Goal: Information Seeking & Learning: Find specific fact

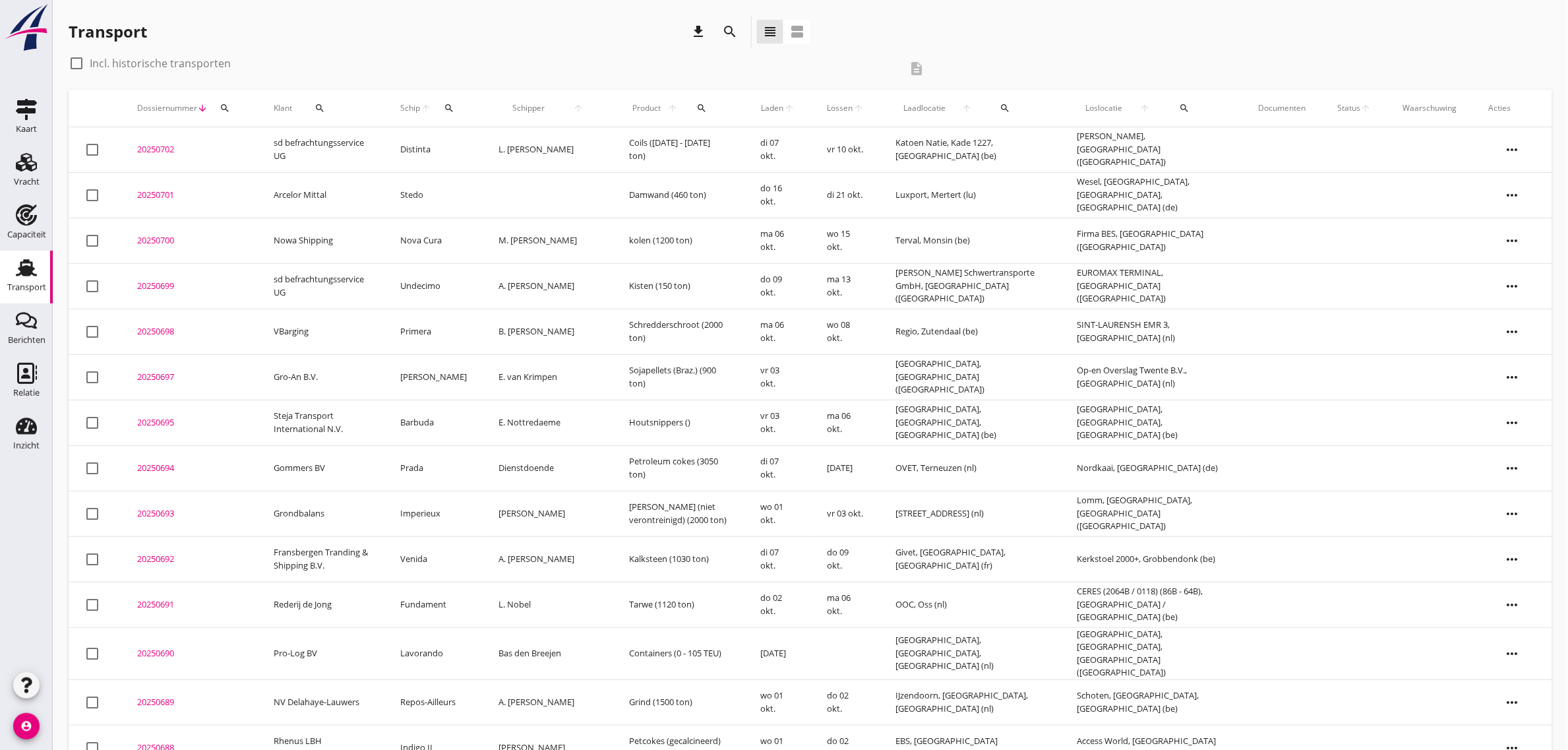
click at [970, 46] on div "Transport download search view_headline view_agenda" at bounding box center [809, 34] width 1483 height 37
click at [44, 391] on link "Relatie Relatie" at bounding box center [26, 382] width 52 height 52
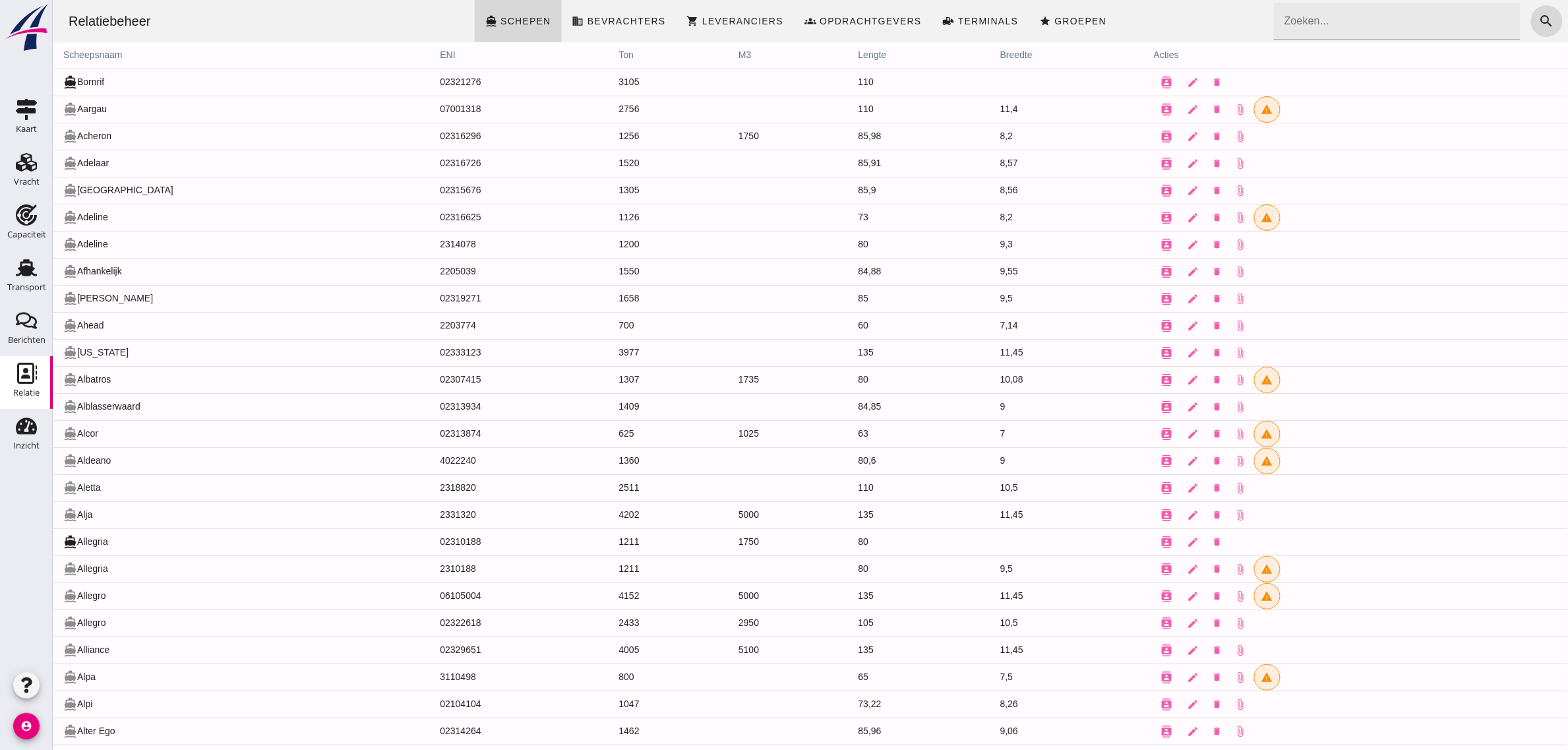
click at [1341, 23] on input "Zoeken..." at bounding box center [1392, 21] width 239 height 37
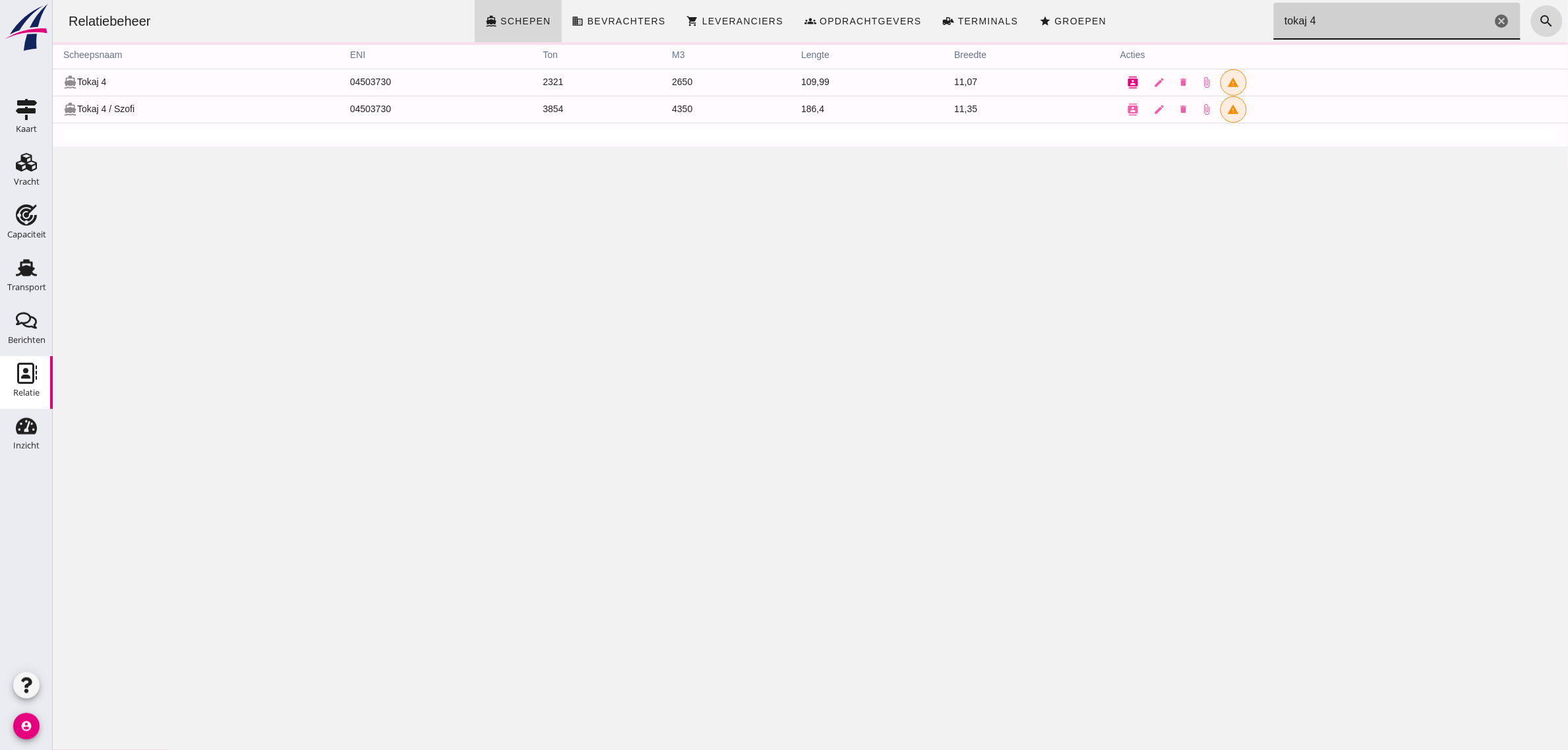
type input "tokaj 4"
click at [1127, 81] on icon "contacts" at bounding box center [1133, 83] width 12 height 12
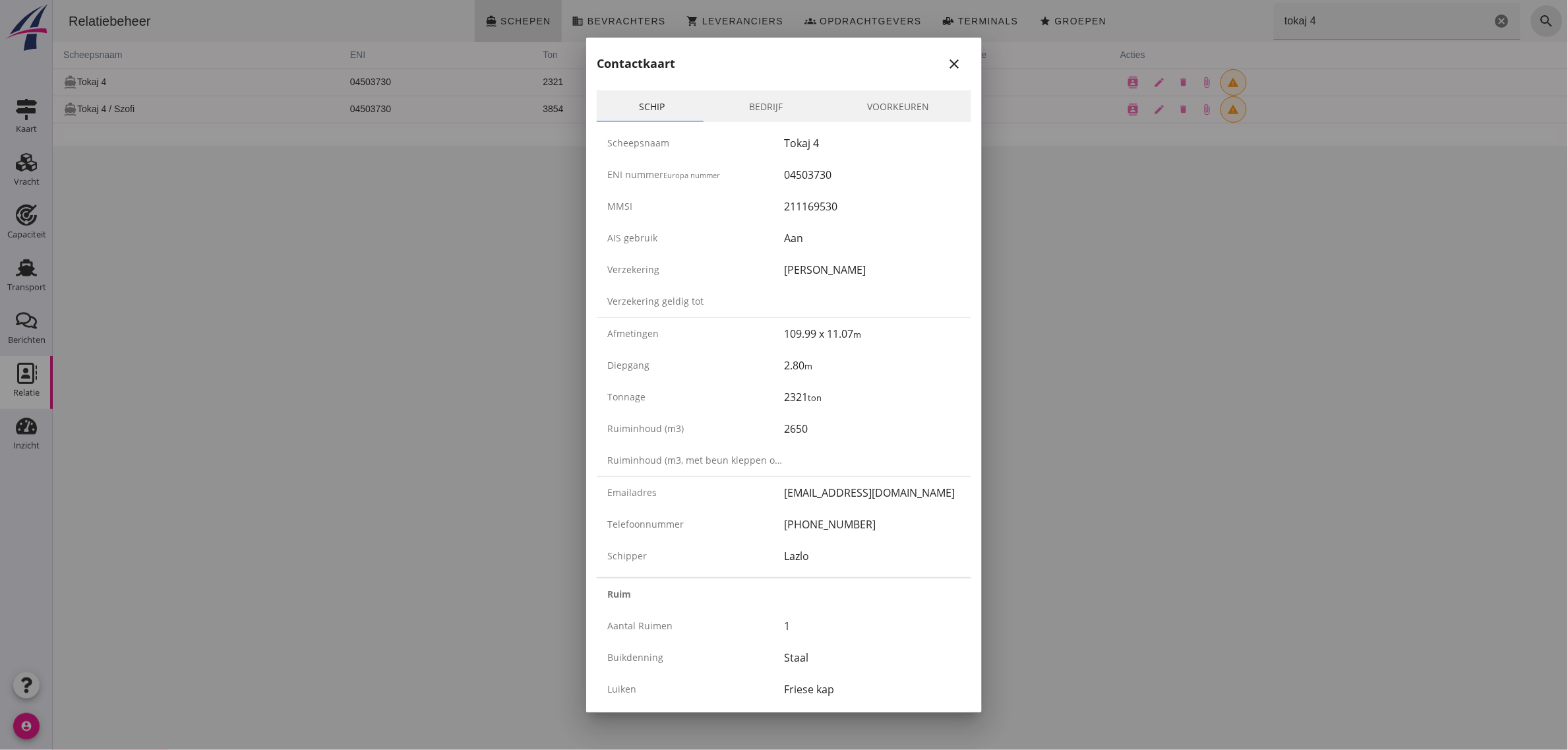
drag, startPoint x: 804, startPoint y: 361, endPoint x: 865, endPoint y: 447, distance: 105.4
click at [865, 447] on div "Scheepsnaam Tokaj 4 ENI nummer Europa nummer 04503730 MMSI 211169530 AIS gebrui…" at bounding box center [784, 349] width 375 height 455
click at [865, 447] on div "Ruiminhoud (m3, met beun kleppen open)" at bounding box center [784, 460] width 375 height 32
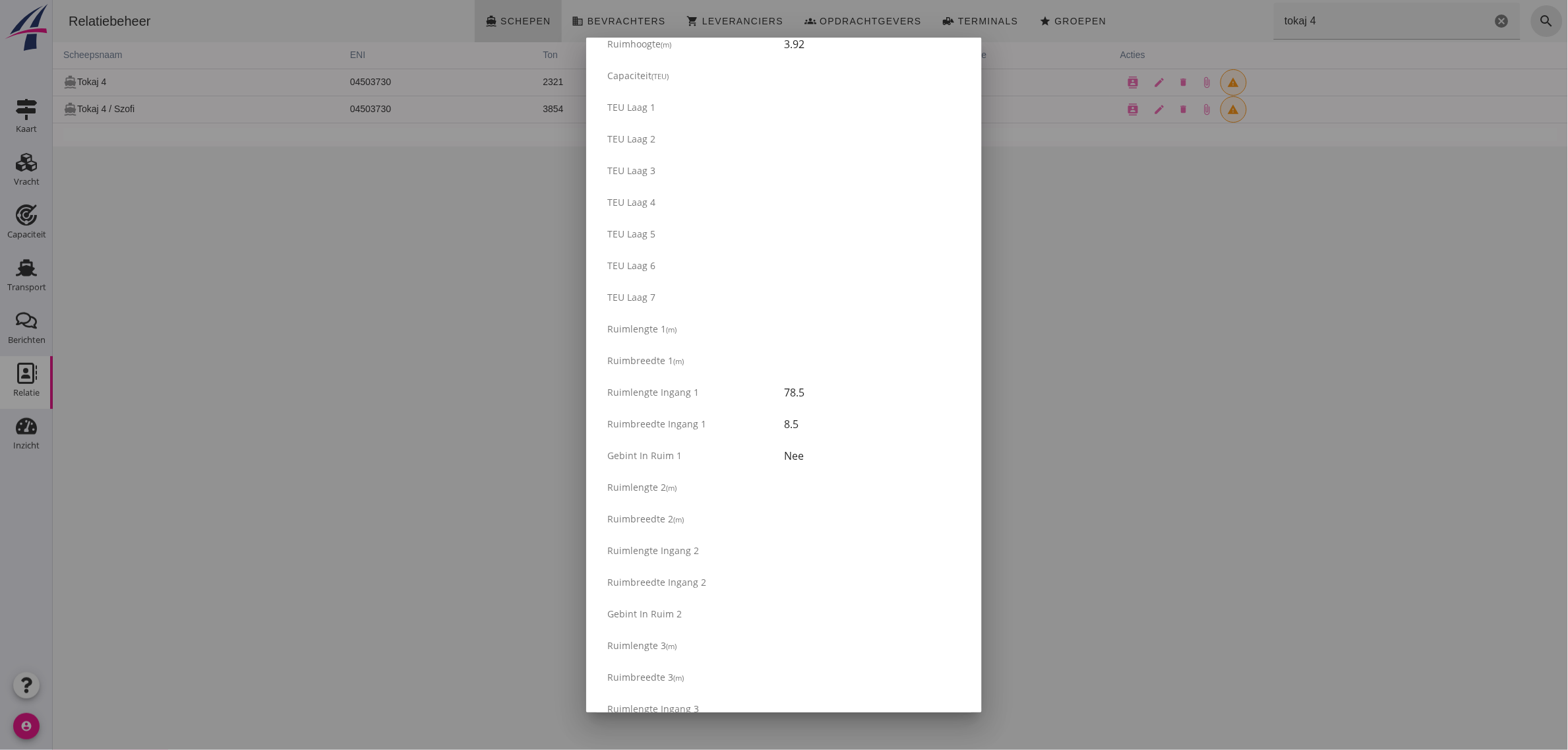
scroll to position [742, 0]
drag, startPoint x: 597, startPoint y: 393, endPoint x: 838, endPoint y: 446, distance: 246.8
click at [838, 446] on div "Ruim Aantal ruimen 1 Buikdenning Staal Luiken Friese [GEOGRAPHIC_DATA] verzegel…" at bounding box center [784, 424] width 375 height 1176
click at [838, 446] on div "Nee" at bounding box center [872, 454] width 177 height 16
drag, startPoint x: 802, startPoint y: 436, endPoint x: 618, endPoint y: 172, distance: 321.8
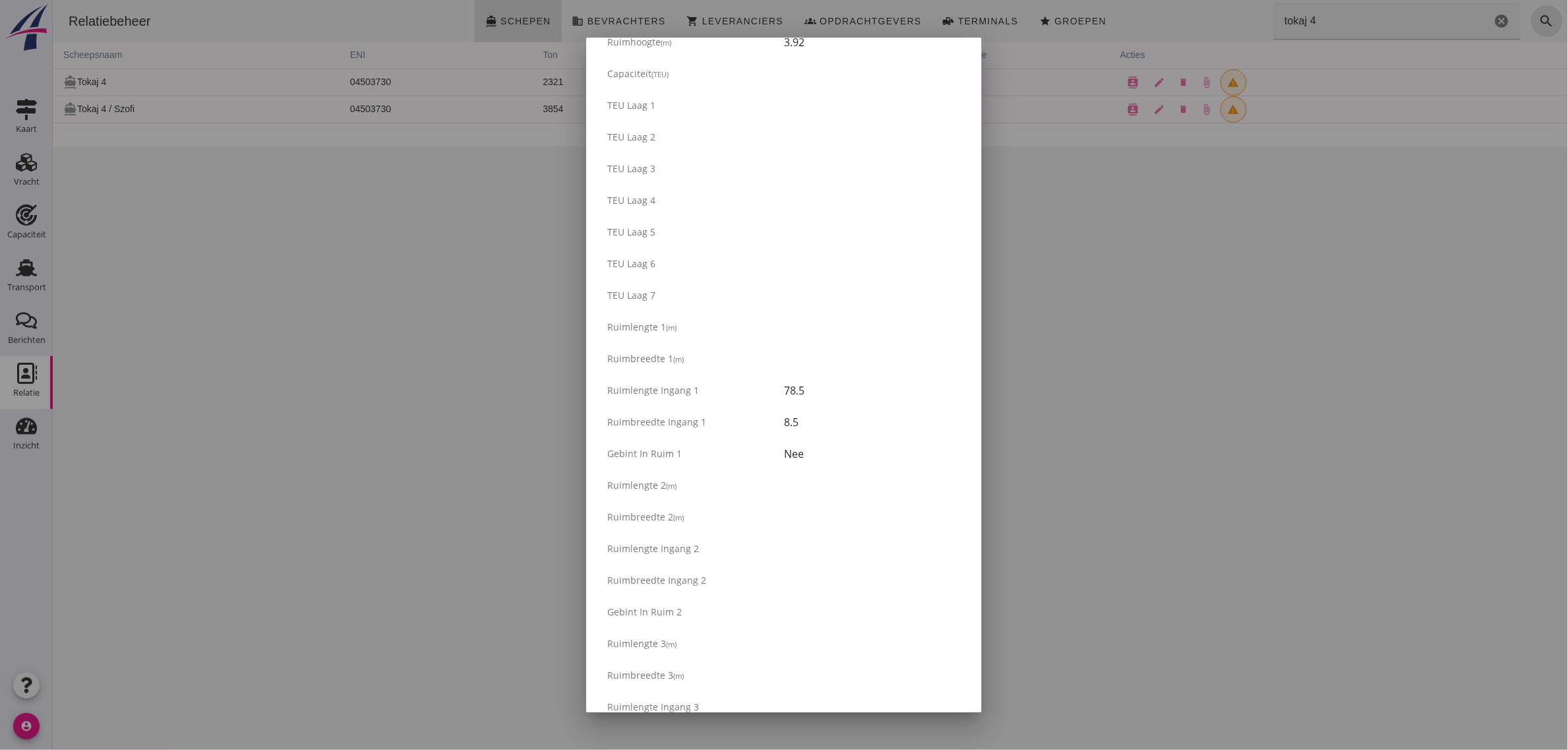
click at [618, 172] on div "Ruim Aantal ruimen 1 Buikdenning Staal Luiken Friese [GEOGRAPHIC_DATA] verzegel…" at bounding box center [784, 424] width 375 height 1176
click at [618, 172] on span "TEU laag 3" at bounding box center [631, 168] width 48 height 13
drag, startPoint x: 806, startPoint y: 456, endPoint x: 605, endPoint y: 304, distance: 252.0
click at [605, 304] on div "Ruim Aantal ruimen 1 Buikdenning Staal Luiken Friese [GEOGRAPHIC_DATA] verzegel…" at bounding box center [784, 424] width 375 height 1176
drag, startPoint x: 670, startPoint y: 411, endPoint x: 749, endPoint y: 445, distance: 86.0
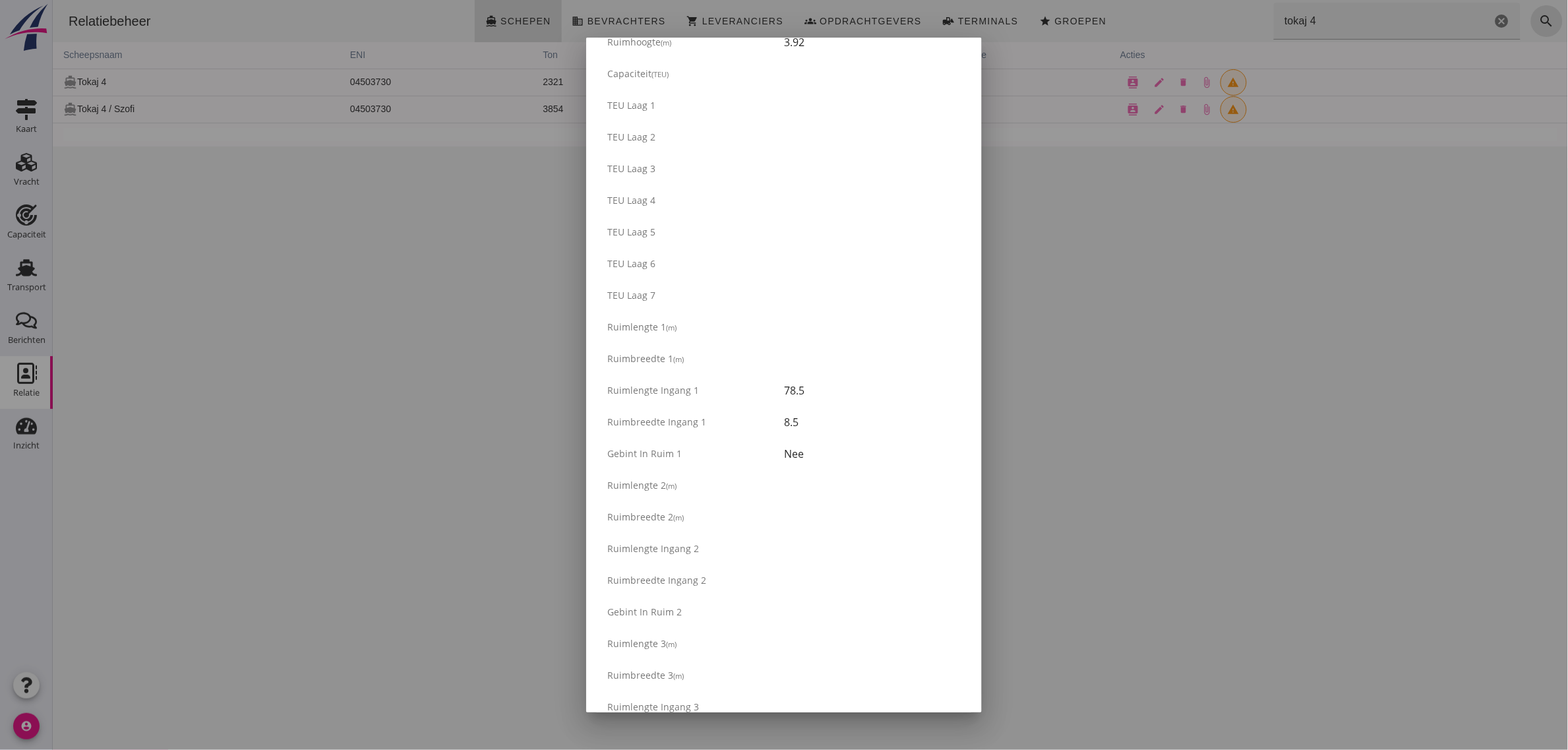
click at [670, 412] on div "Ruimbreedte ingang 1 8.5" at bounding box center [784, 422] width 375 height 32
click at [802, 458] on div "Nee" at bounding box center [872, 454] width 177 height 16
drag, startPoint x: 802, startPoint y: 457, endPoint x: 621, endPoint y: 390, distance: 193.0
click at [621, 390] on div "Ruim Aantal ruimen 1 Buikdenning Staal Luiken Friese [GEOGRAPHIC_DATA] verzegel…" at bounding box center [784, 424] width 375 height 1176
click at [621, 390] on span "Ruimlengte ingang 1" at bounding box center [652, 390] width 92 height 13
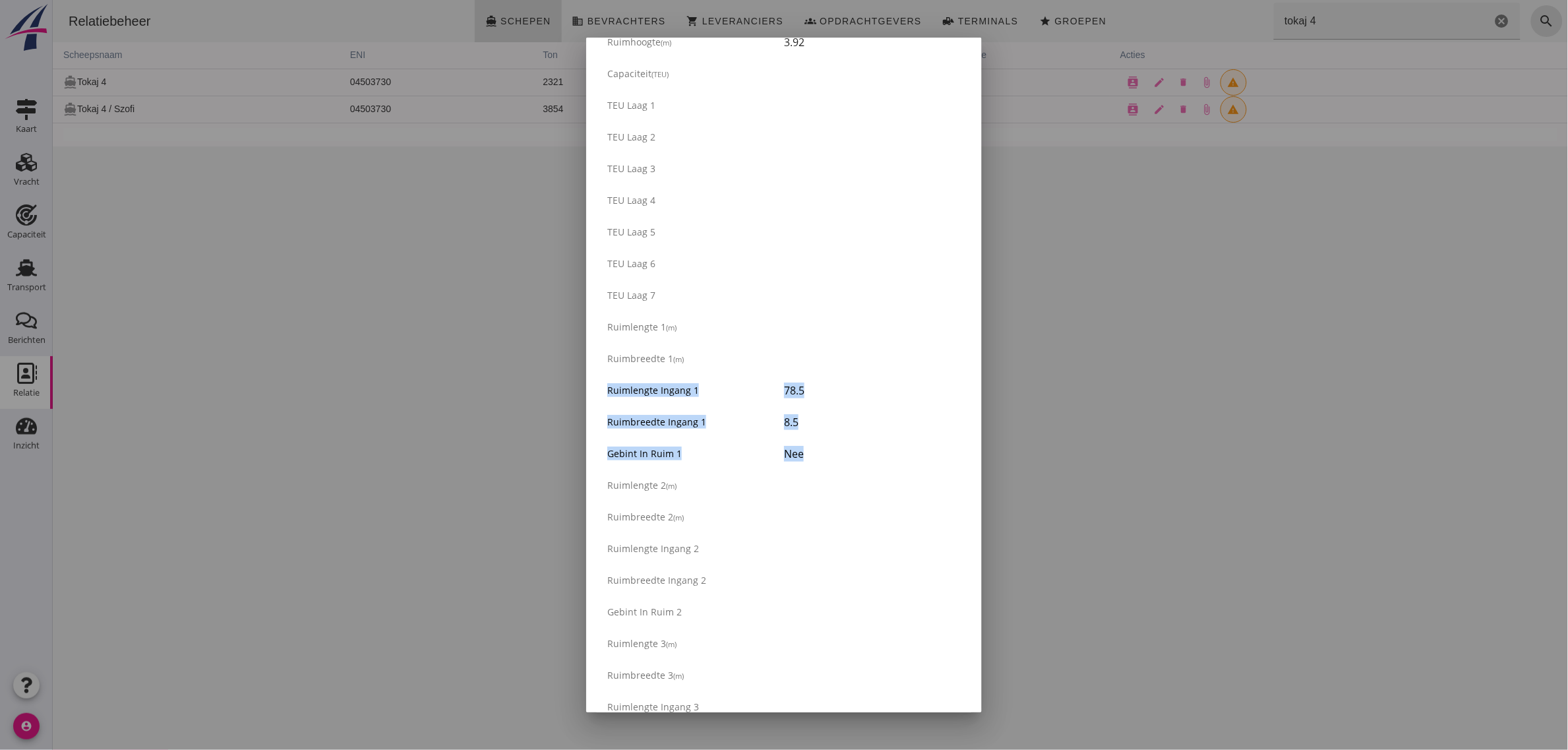
drag, startPoint x: 609, startPoint y: 391, endPoint x: 811, endPoint y: 456, distance: 212.2
click at [811, 456] on div "Ruim Aantal ruimen 1 Buikdenning Staal Luiken Friese [GEOGRAPHIC_DATA] verzegel…" at bounding box center [784, 424] width 375 height 1176
click at [811, 456] on div "Nee" at bounding box center [872, 454] width 177 height 16
drag, startPoint x: 811, startPoint y: 456, endPoint x: 618, endPoint y: 391, distance: 203.7
click at [618, 391] on div "Ruim Aantal ruimen 1 Buikdenning Staal Luiken Friese [GEOGRAPHIC_DATA] verzegel…" at bounding box center [784, 424] width 375 height 1176
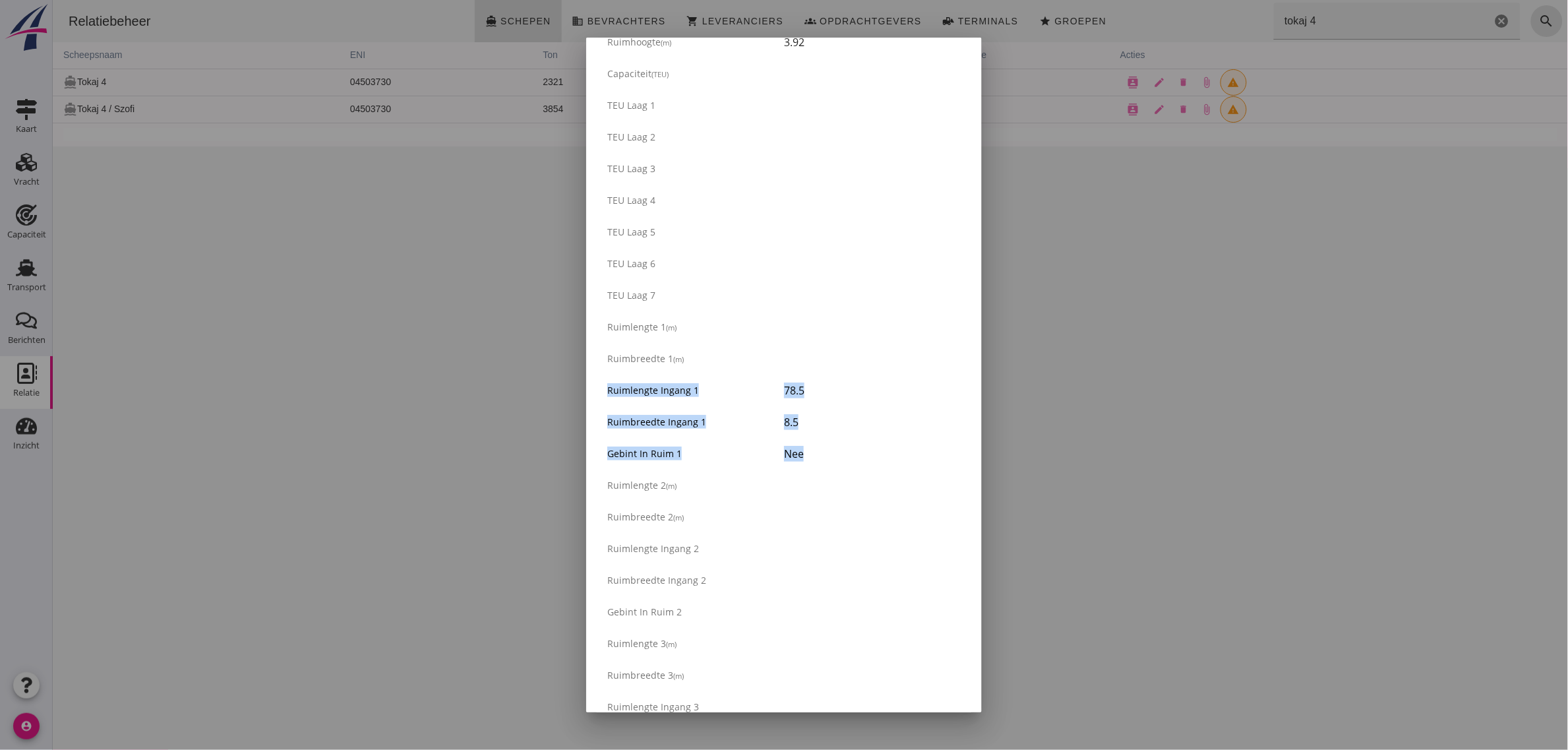
click at [618, 391] on span "Ruimlengte ingang 1" at bounding box center [652, 390] width 92 height 13
drag, startPoint x: 613, startPoint y: 390, endPoint x: 814, endPoint y: 460, distance: 212.8
click at [813, 460] on div "Ruim Aantal ruimen 1 Buikdenning Staal Luiken Friese [GEOGRAPHIC_DATA] verzegel…" at bounding box center [784, 424] width 375 height 1176
click at [814, 460] on div "Nee" at bounding box center [872, 454] width 177 height 16
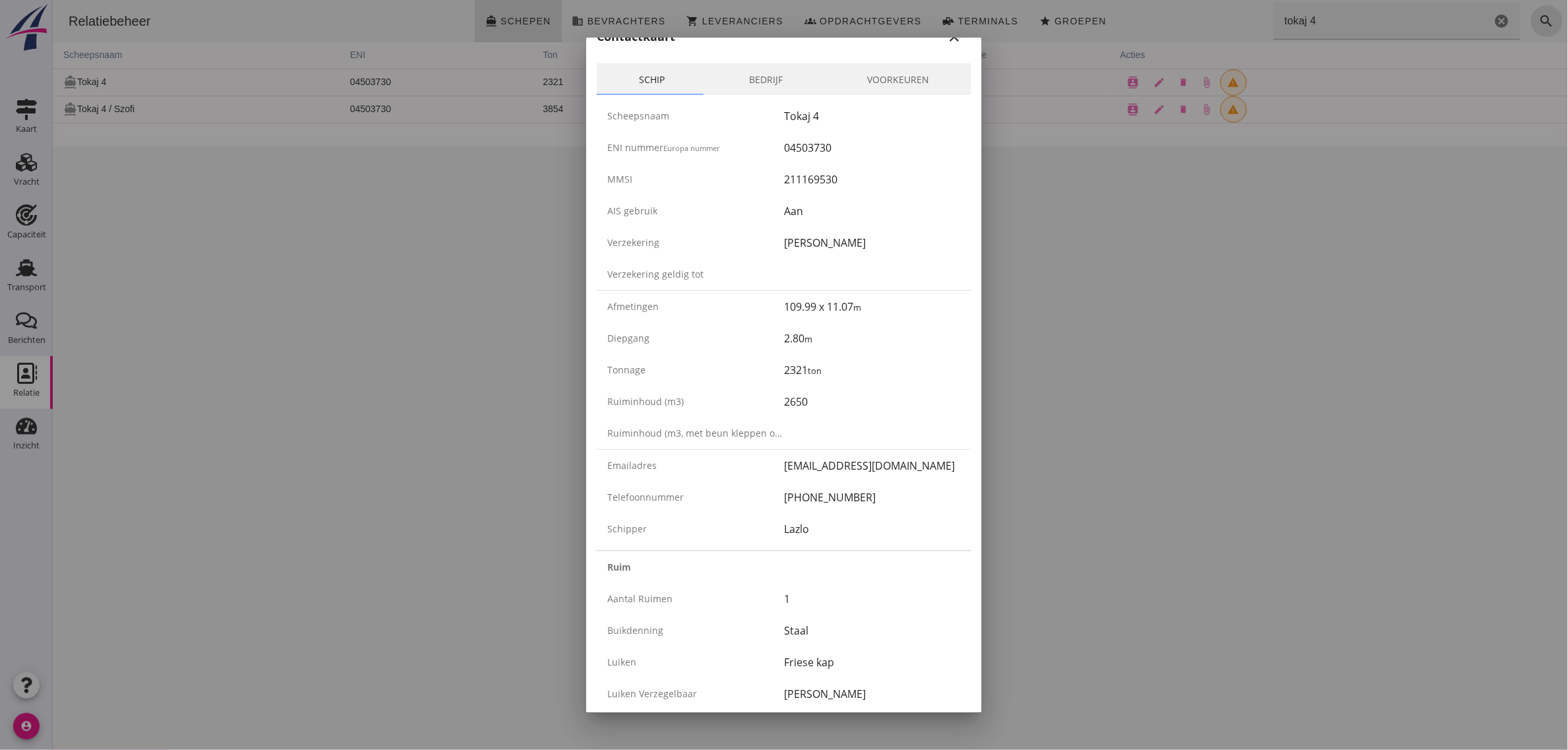
scroll to position [0, 0]
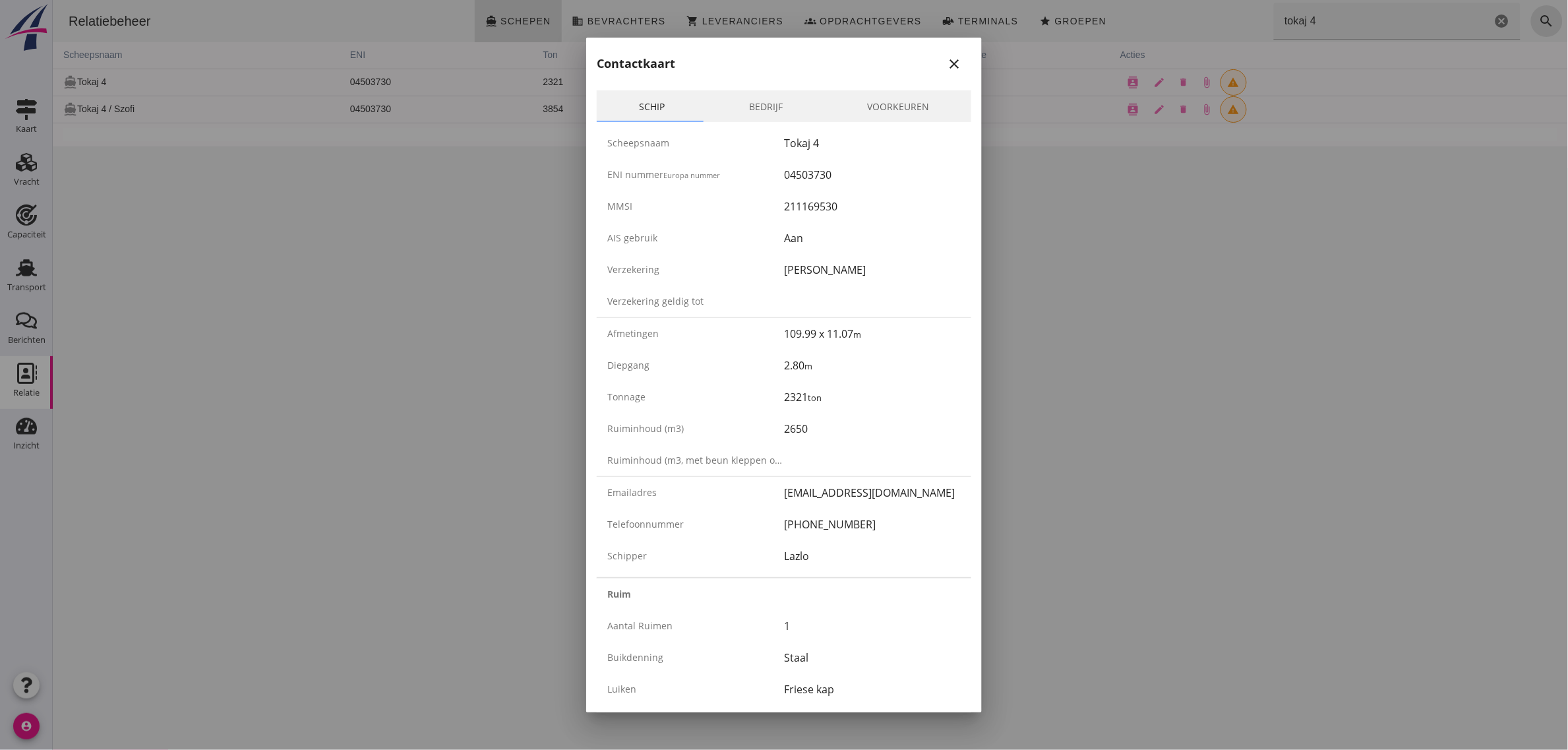
drag, startPoint x: 608, startPoint y: 148, endPoint x: 822, endPoint y: 564, distance: 467.8
click at [822, 564] on div "Scheepsnaam Tokaj 4 ENI nummer Europa nummer 04503730 MMSI 211169530 AIS gebrui…" at bounding box center [784, 349] width 375 height 455
click at [822, 564] on div "Schipper Lazlo" at bounding box center [784, 556] width 375 height 32
drag, startPoint x: 816, startPoint y: 558, endPoint x: 610, endPoint y: 138, distance: 467.8
click at [610, 138] on div "Scheepsnaam Tokaj 4 ENI nummer Europa nummer 04503730 MMSI 211169530 AIS gebrui…" at bounding box center [784, 349] width 375 height 455
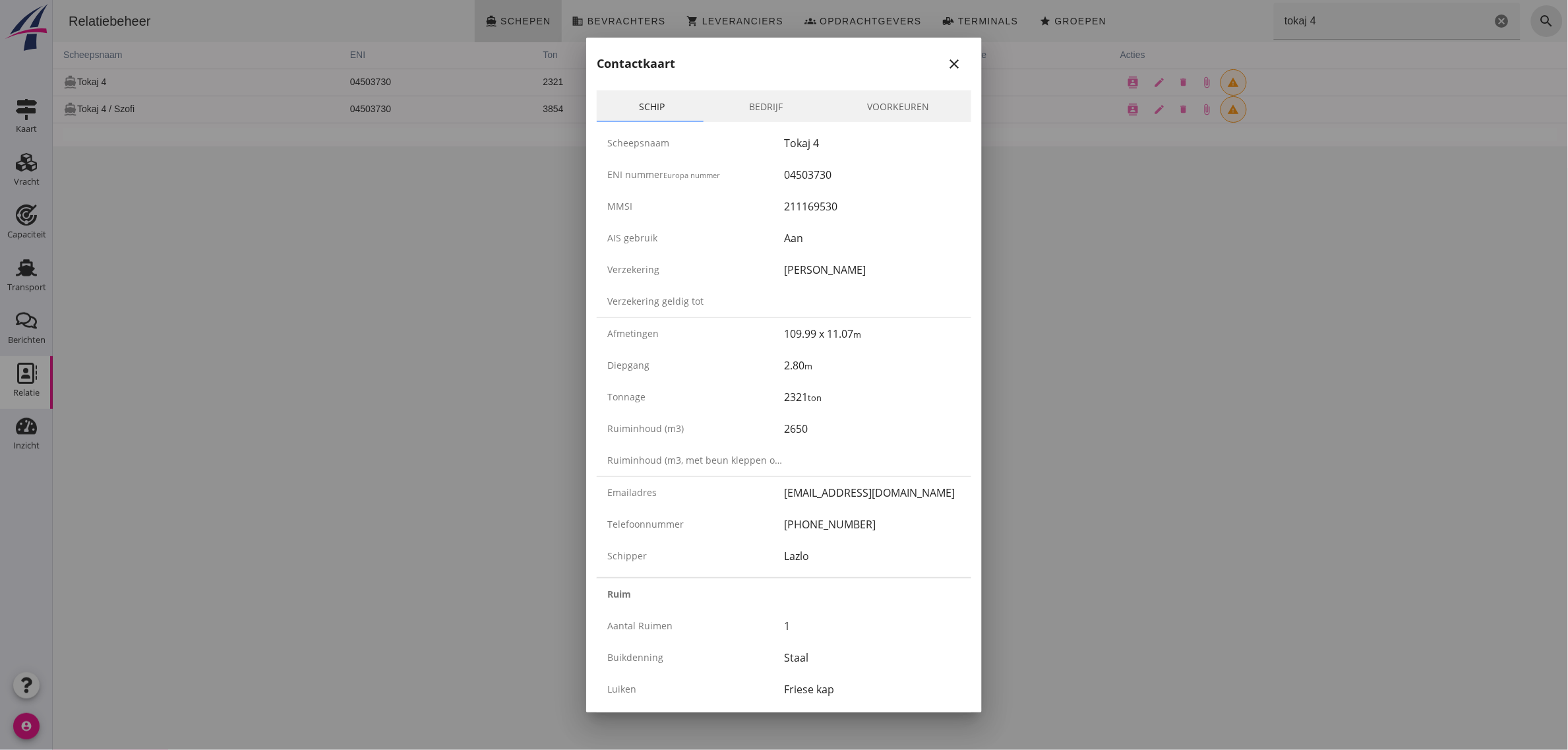
click at [593, 70] on div "Contactkaart close" at bounding box center [784, 58] width 396 height 42
drag, startPoint x: 591, startPoint y: 61, endPoint x: 822, endPoint y: 565, distance: 554.4
click at [822, 565] on div "Schipper Lazlo" at bounding box center [784, 556] width 375 height 32
click at [833, 130] on div "Scheepsnaam Tokaj 4" at bounding box center [784, 143] width 375 height 32
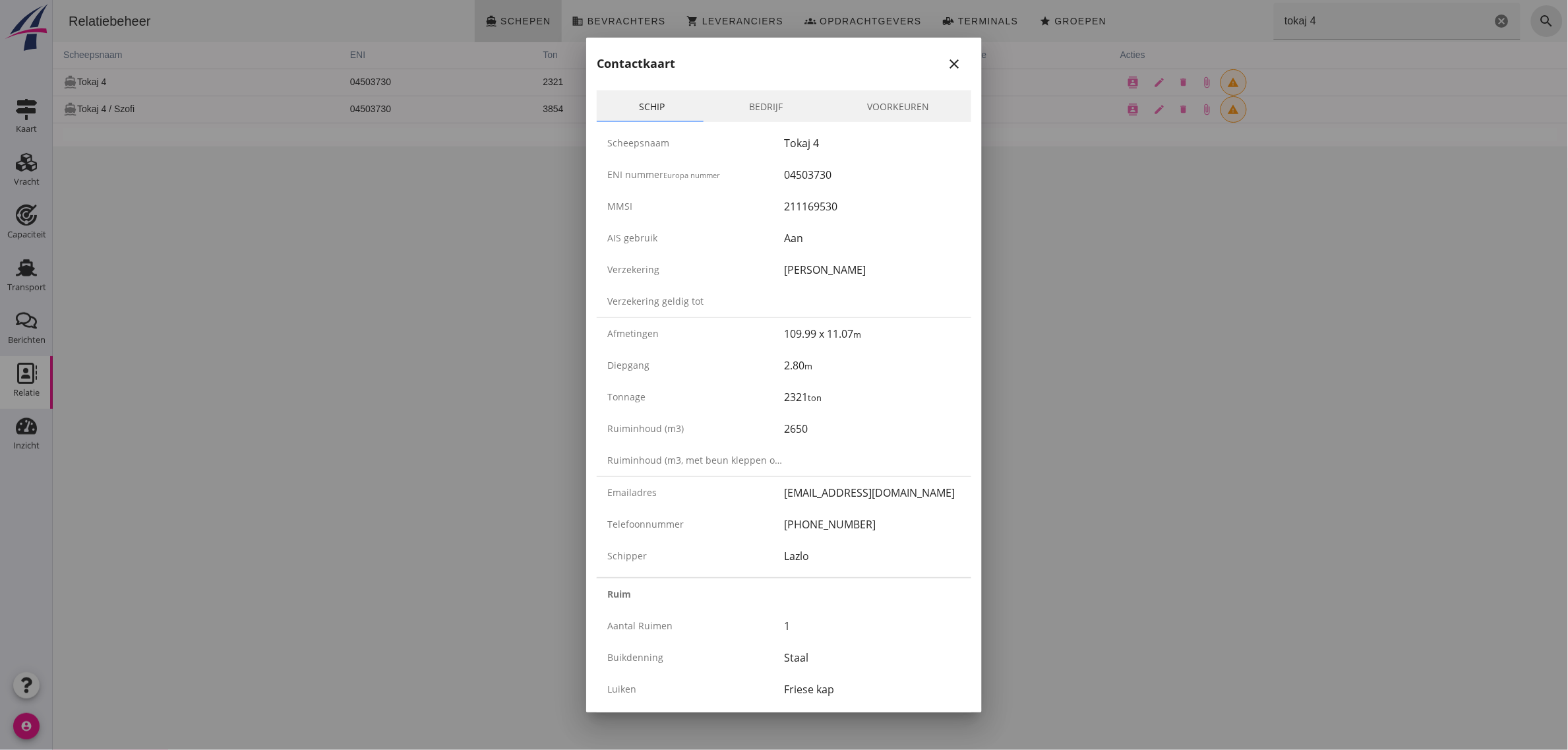
drag, startPoint x: 834, startPoint y: 136, endPoint x: 605, endPoint y: 135, distance: 229.0
click at [605, 135] on div "Scheepsnaam Tokaj 4" at bounding box center [784, 143] width 375 height 32
drag, startPoint x: 602, startPoint y: 61, endPoint x: 828, endPoint y: 354, distance: 370.0
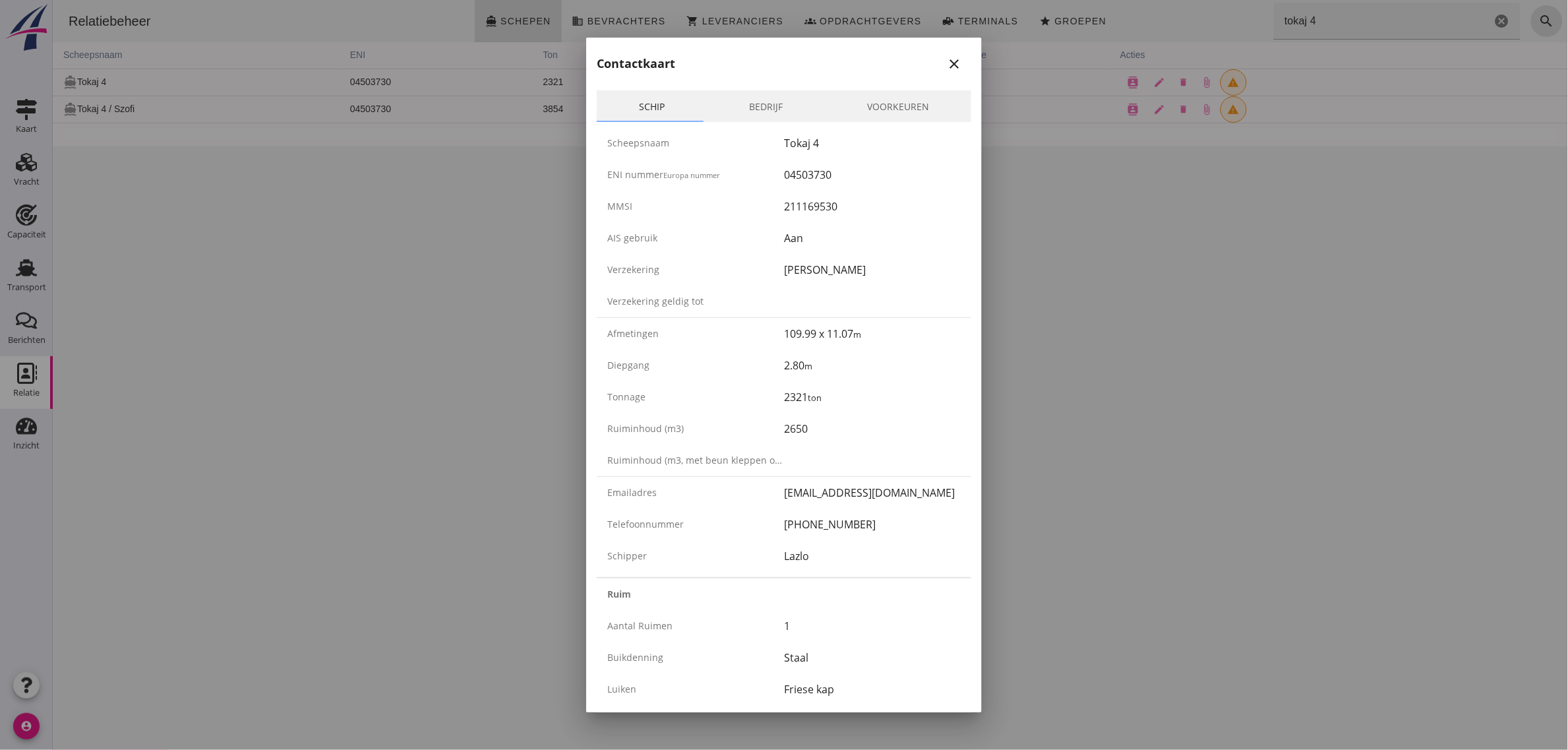
click at [828, 357] on div "Diepgang 2.80 m" at bounding box center [784, 365] width 375 height 32
click at [850, 367] on div "2.80 m" at bounding box center [872, 365] width 177 height 16
drag, startPoint x: 607, startPoint y: 136, endPoint x: 843, endPoint y: 554, distance: 480.0
click at [843, 554] on div "Scheepsnaam Tokaj 4 ENI nummer Europa nummer 04503730 MMSI 211169530 AIS gebrui…" at bounding box center [784, 349] width 375 height 455
click at [843, 554] on div "Lazlo" at bounding box center [872, 556] width 177 height 16
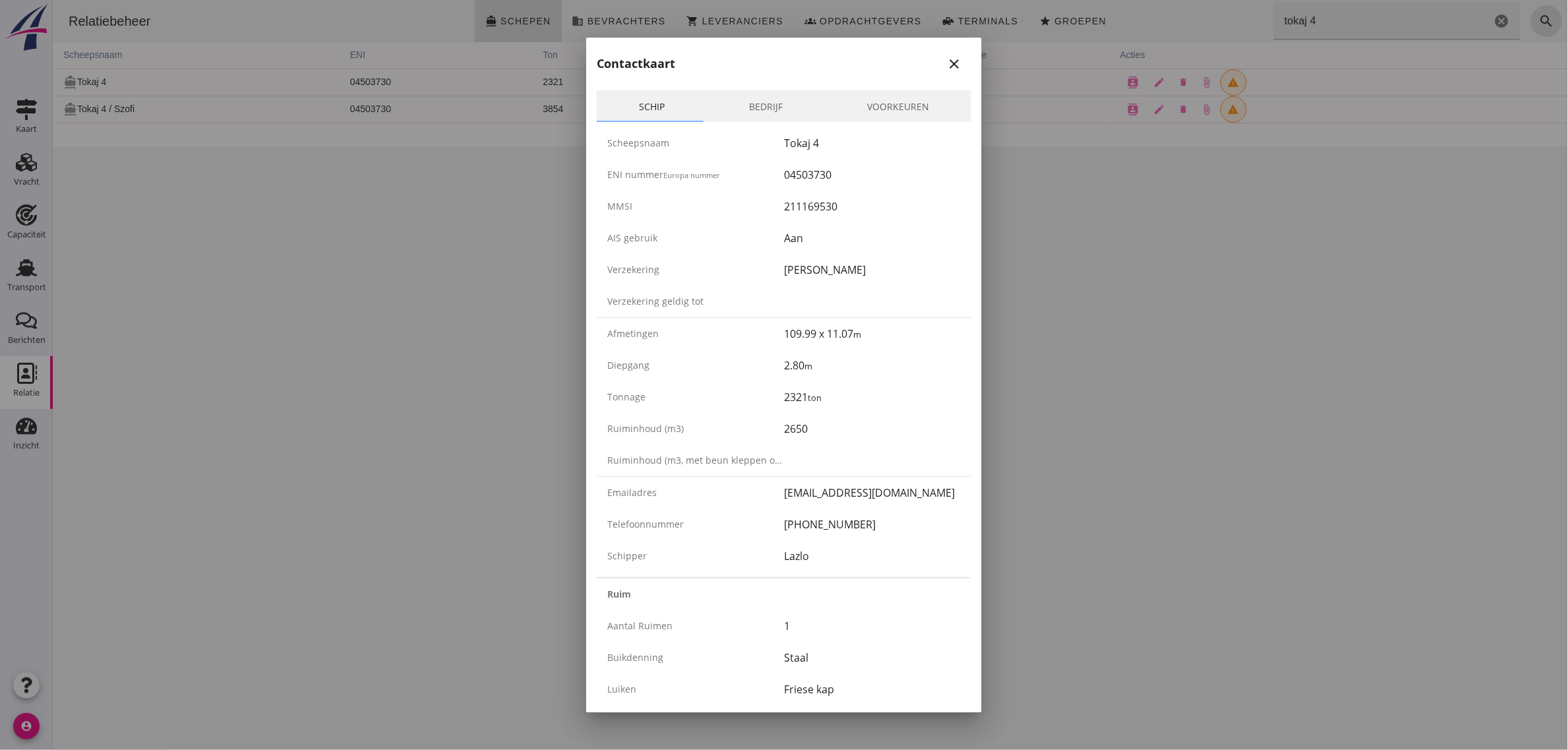
click at [946, 60] on icon "close" at bounding box center [954, 64] width 16 height 16
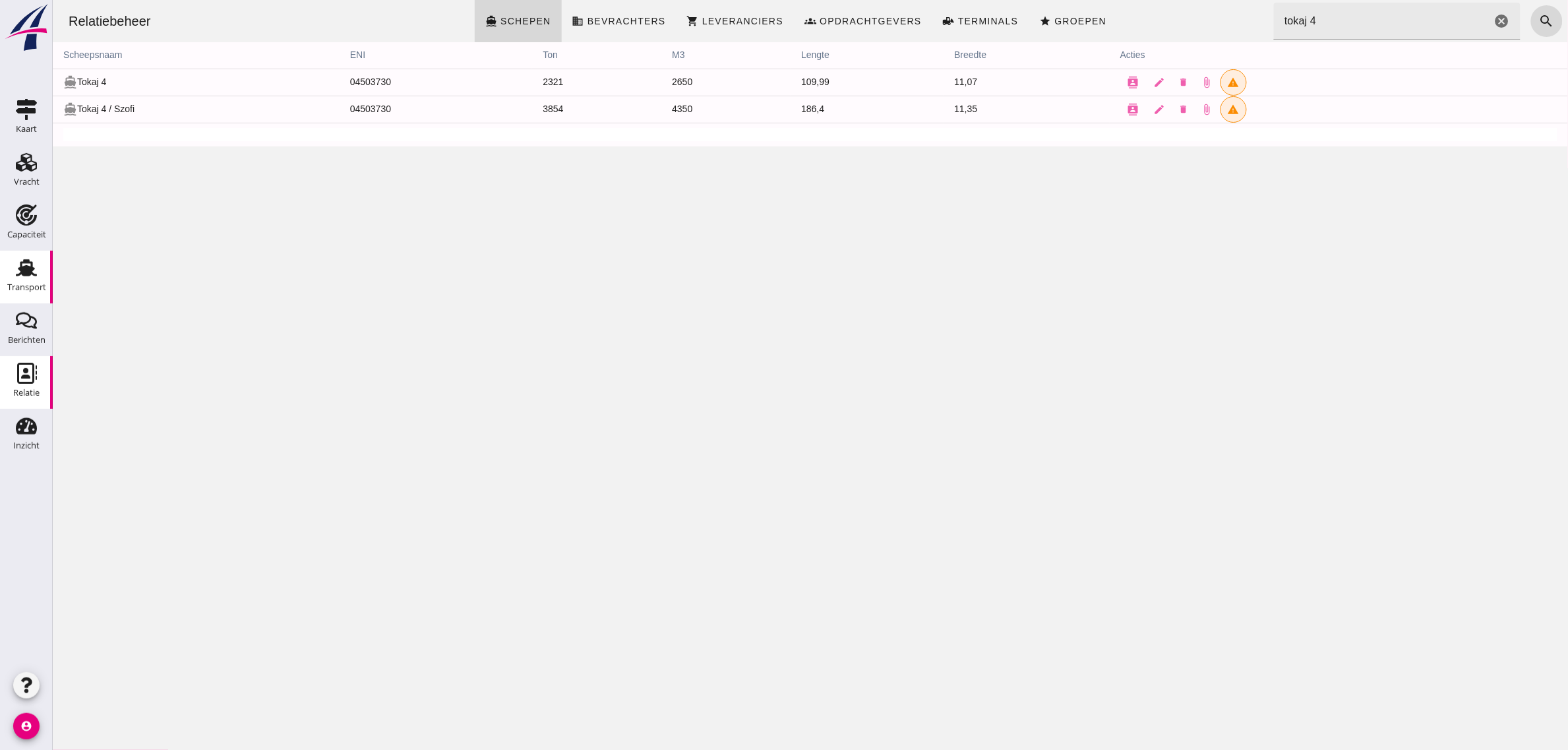
click at [19, 279] on div "Transport" at bounding box center [26, 287] width 38 height 19
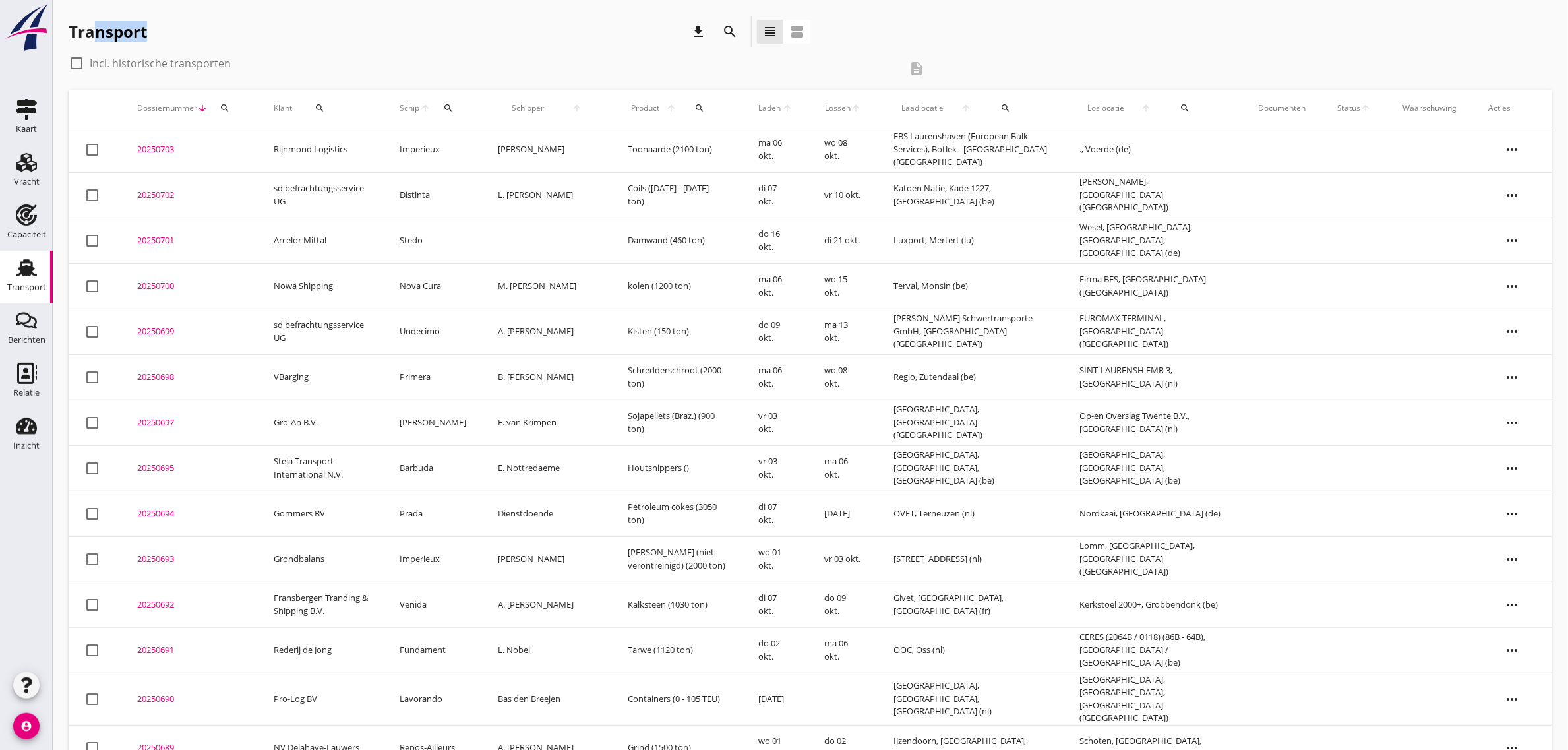
drag, startPoint x: 947, startPoint y: 56, endPoint x: 63, endPoint y: 27, distance: 884.5
click at [79, 24] on div "Transport download search view_headline view_agenda check_box_outline_blank Inc…" at bounding box center [810, 533] width 1516 height 1066
click at [60, 28] on div "Transport download search view_headline view_agenda check_box_outline_blank Inc…" at bounding box center [810, 533] width 1516 height 1066
drag, startPoint x: 60, startPoint y: 28, endPoint x: 991, endPoint y: 66, distance: 931.8
click at [991, 66] on div "Transport download search view_headline view_agenda check_box_outline_blank Inc…" at bounding box center [810, 533] width 1516 height 1066
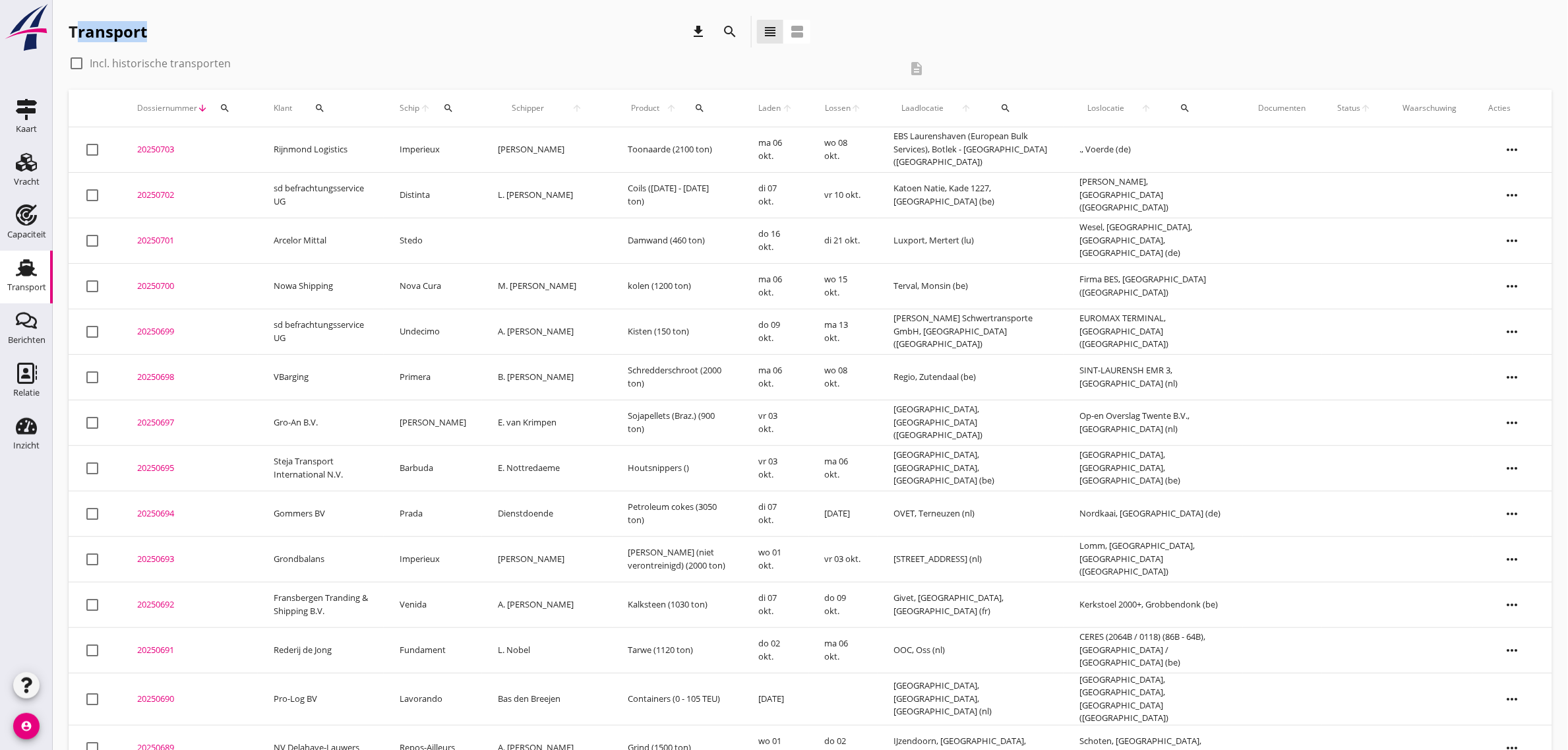
click at [991, 66] on div "check_box_outline_blank Incl. historische transporten description" at bounding box center [809, 70] width 1483 height 37
drag, startPoint x: 753, startPoint y: 232, endPoint x: 37, endPoint y: 383, distance: 731.7
click at [37, 384] on div "Relatie" at bounding box center [26, 393] width 27 height 19
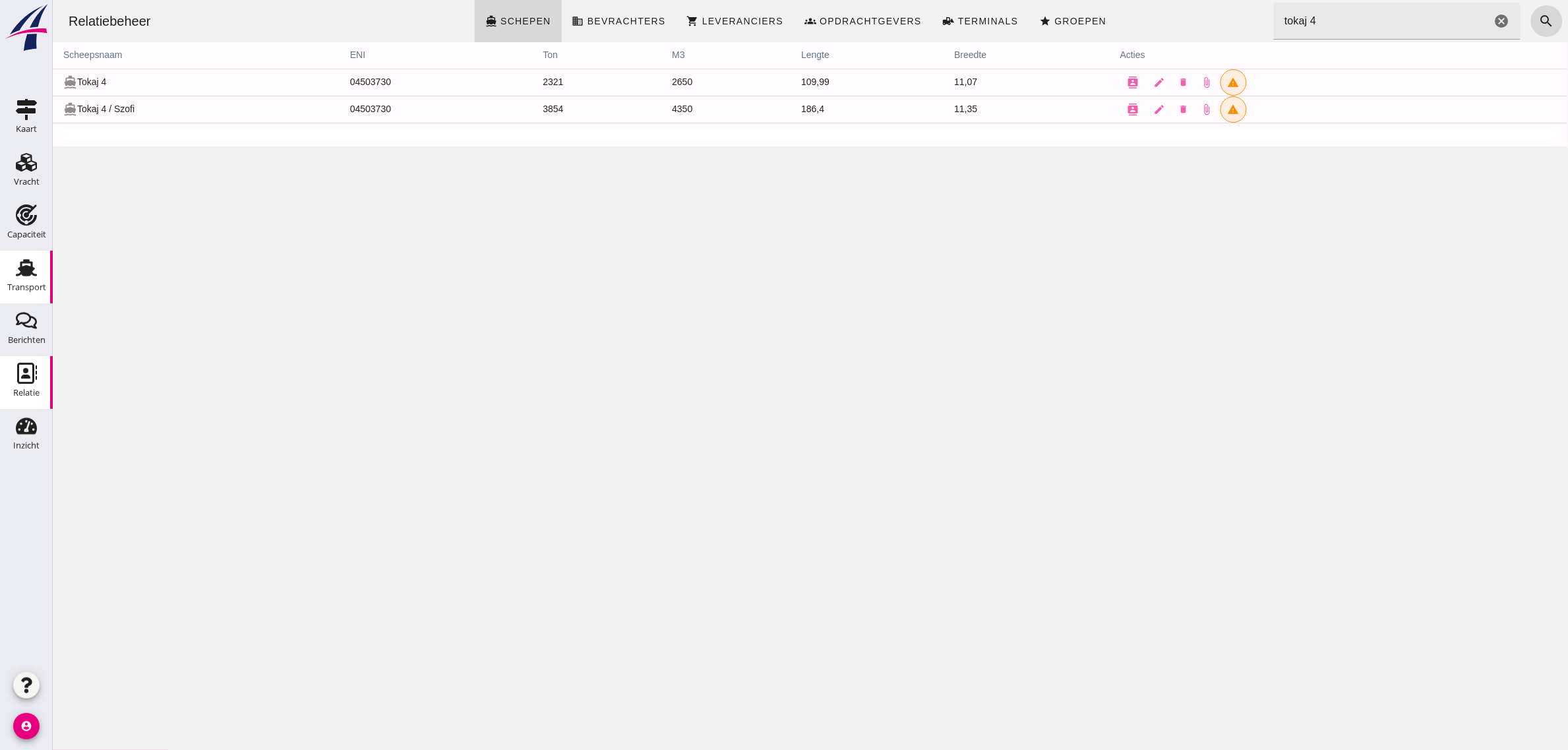
click at [11, 274] on div "Transport" at bounding box center [27, 267] width 32 height 21
